Goal: Task Accomplishment & Management: Manage account settings

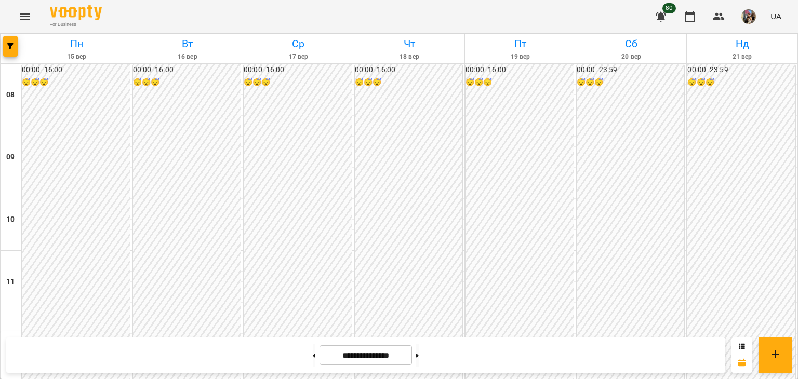
scroll to position [416, 0]
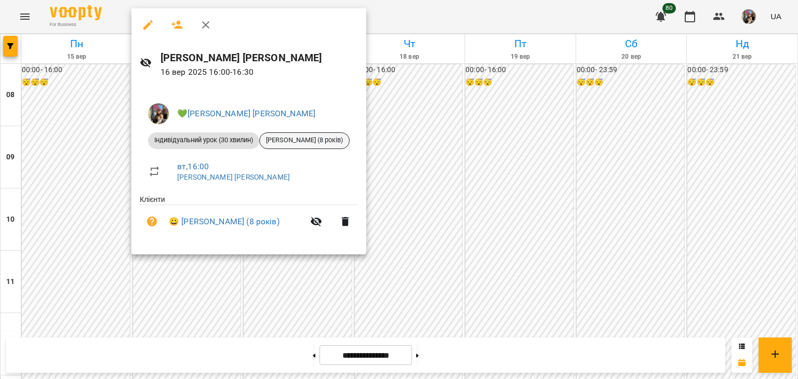
click at [291, 143] on span "[PERSON_NAME] (8 років)" at bounding box center [304, 140] width 89 height 9
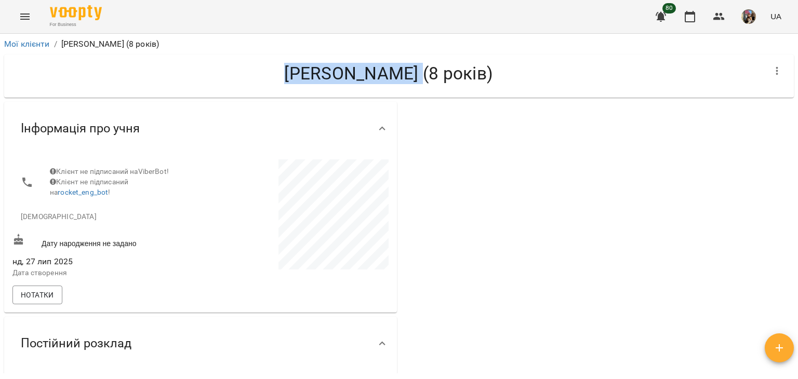
drag, startPoint x: 282, startPoint y: 77, endPoint x: 408, endPoint y: 76, distance: 125.7
click at [408, 76] on h4 "[PERSON_NAME] (8 років)" at bounding box center [388, 73] width 752 height 21
copy h4 "[PERSON_NAME]"
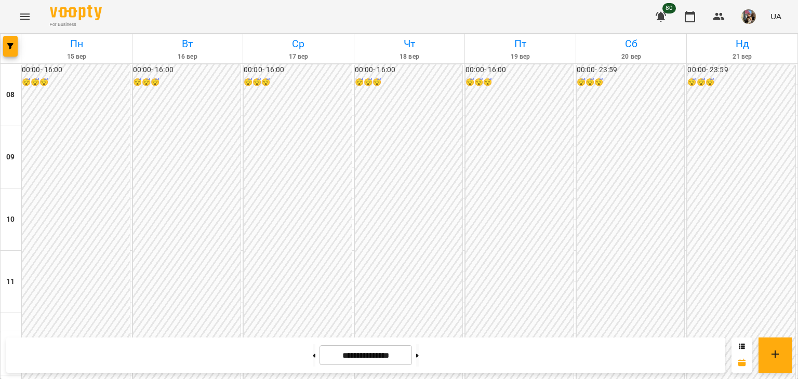
click at [91, 142] on div "00:00 - 16:00 😴😴😴" at bounding box center [76, 313] width 108 height 498
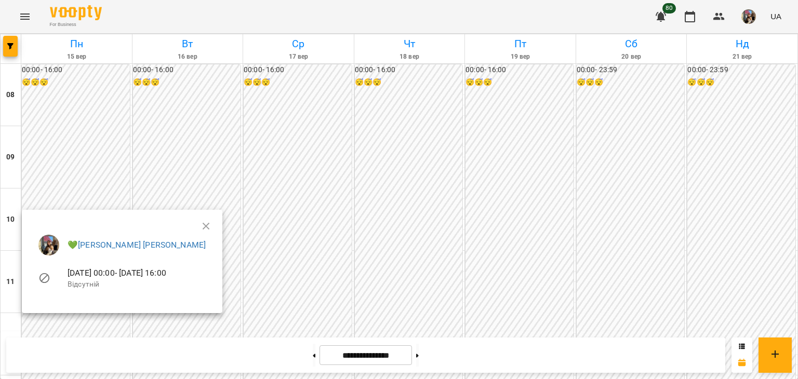
click at [170, 85] on div at bounding box center [399, 189] width 798 height 379
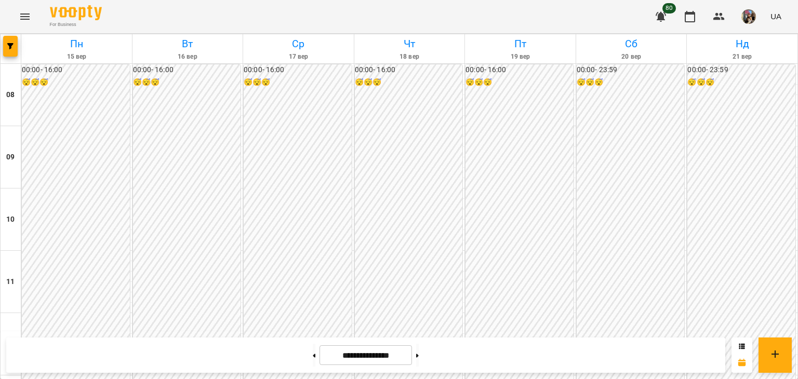
scroll to position [468, 0]
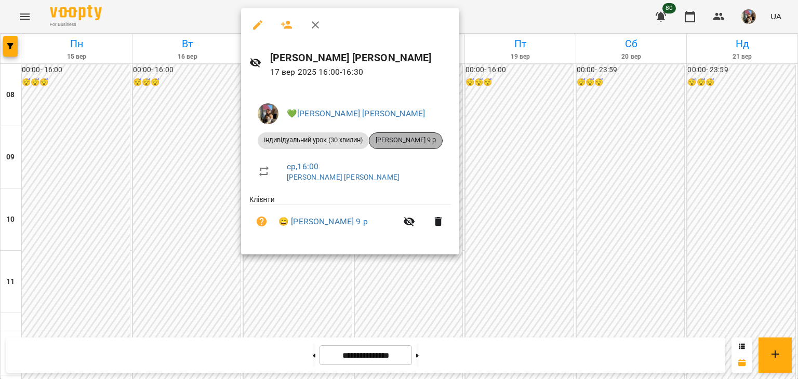
click at [408, 142] on span "[PERSON_NAME] 9 р" at bounding box center [405, 140] width 73 height 9
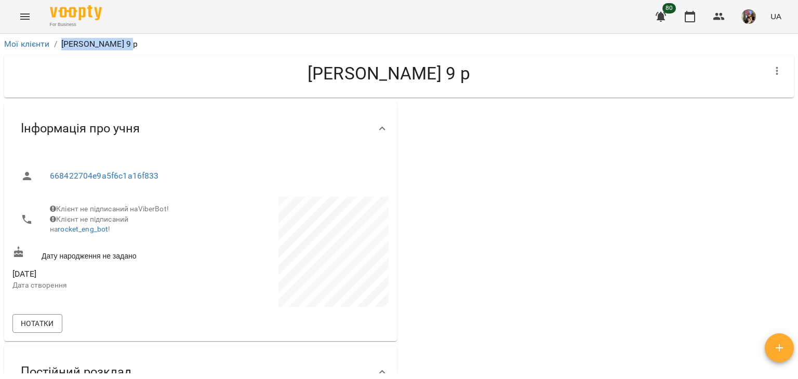
drag, startPoint x: 61, startPoint y: 42, endPoint x: 131, endPoint y: 46, distance: 70.2
click at [131, 46] on p "[PERSON_NAME] 9 р" at bounding box center [99, 44] width 77 height 12
copy p "[PERSON_NAME]"
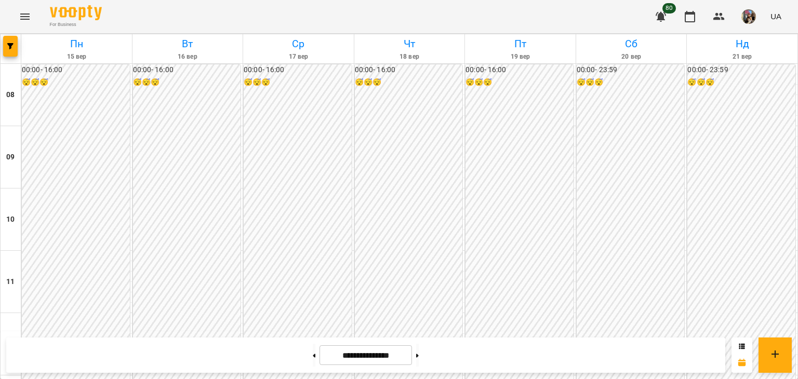
scroll to position [571, 0]
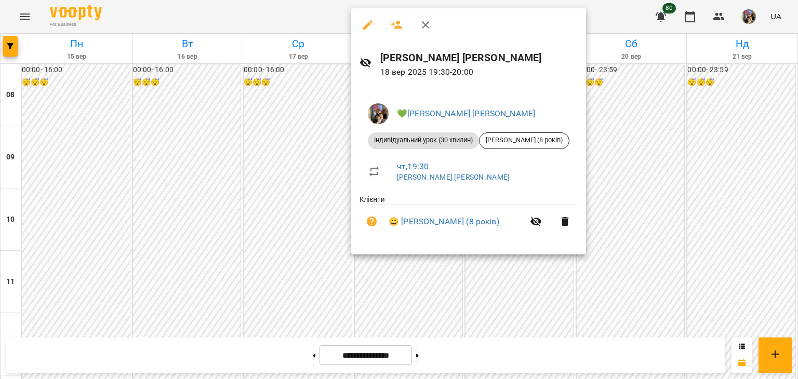
click at [649, 212] on div at bounding box center [399, 189] width 798 height 379
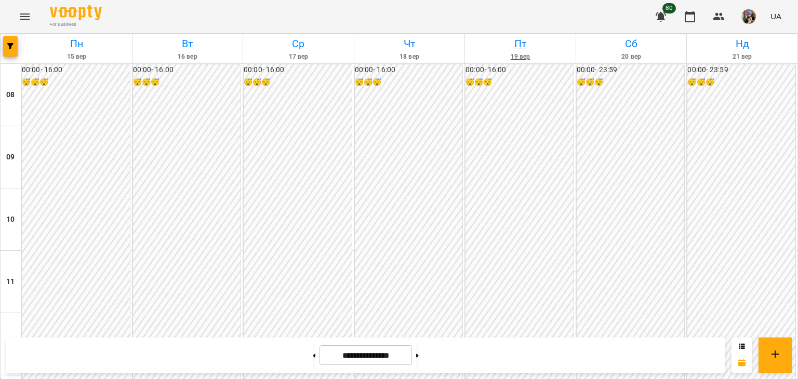
scroll to position [468, 0]
